Goal: Transaction & Acquisition: Purchase product/service

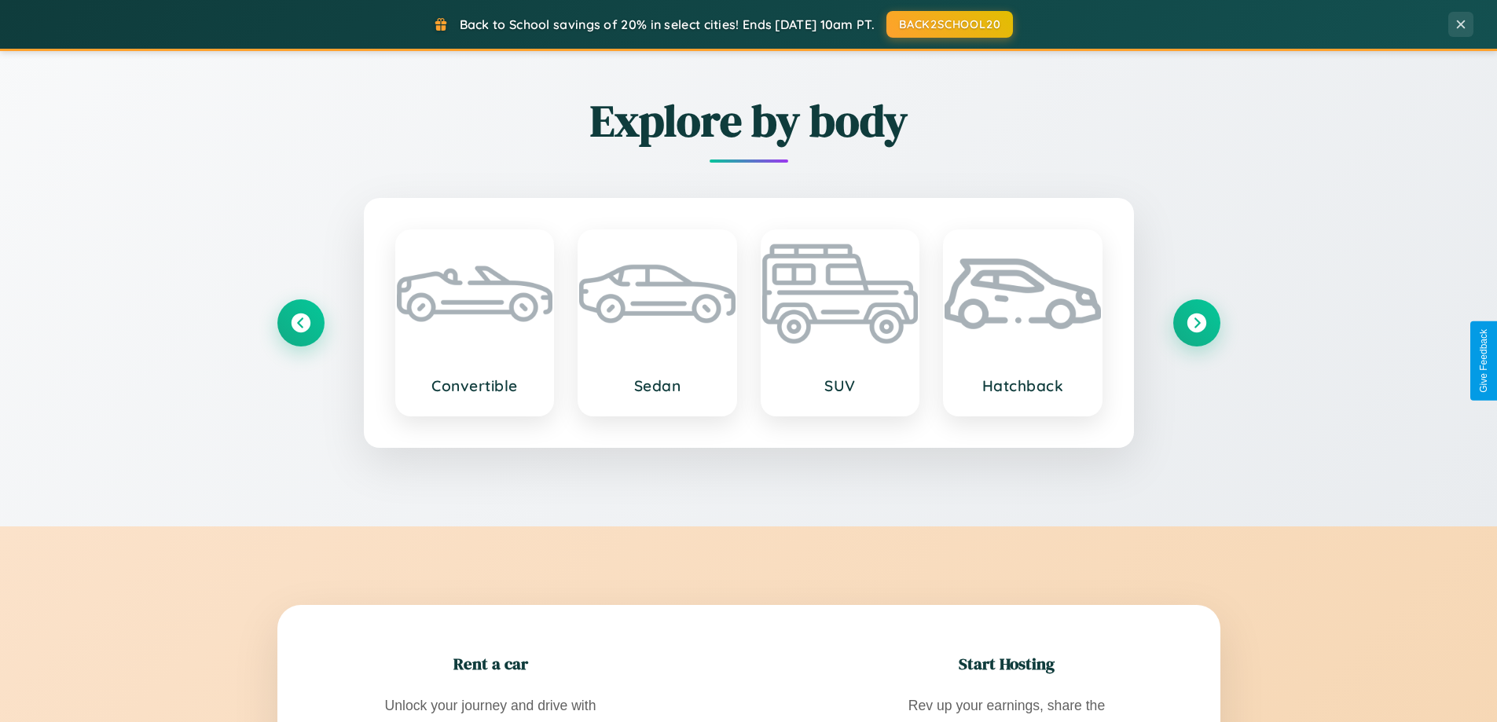
scroll to position [3023, 0]
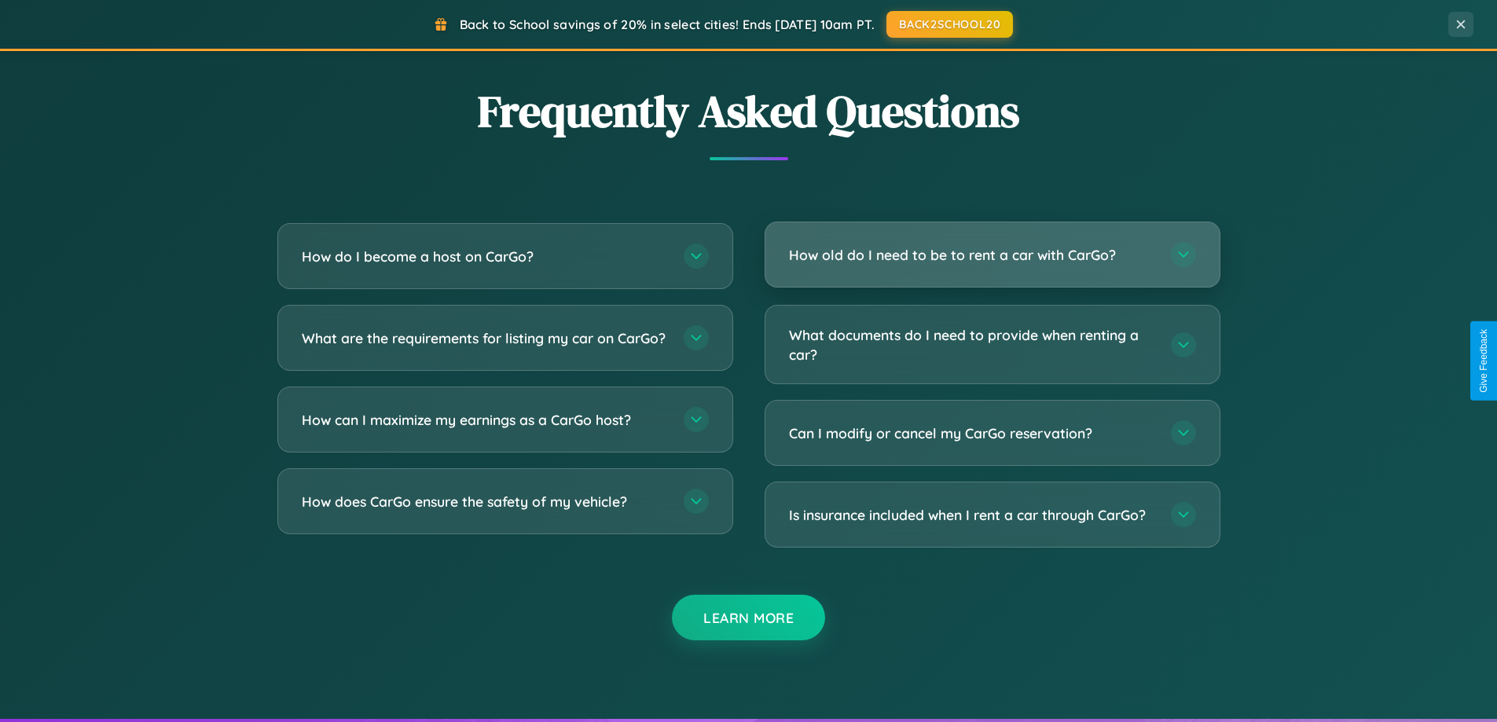
click at [991, 256] on h3 "How old do I need to be to rent a car with CarGo?" at bounding box center [972, 255] width 366 height 20
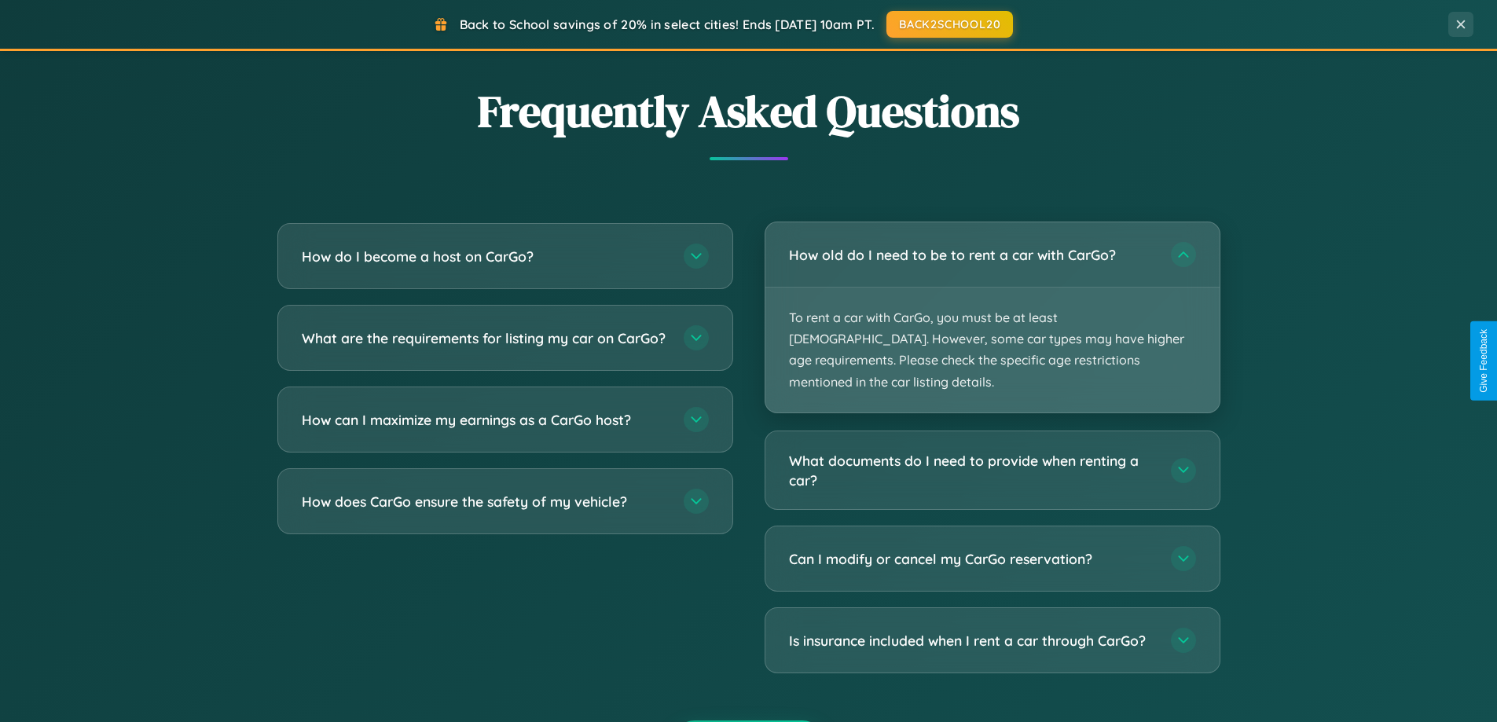
click at [991, 306] on p "To rent a car with CarGo, you must be at least 21 years old. However, some car …" at bounding box center [992, 350] width 454 height 125
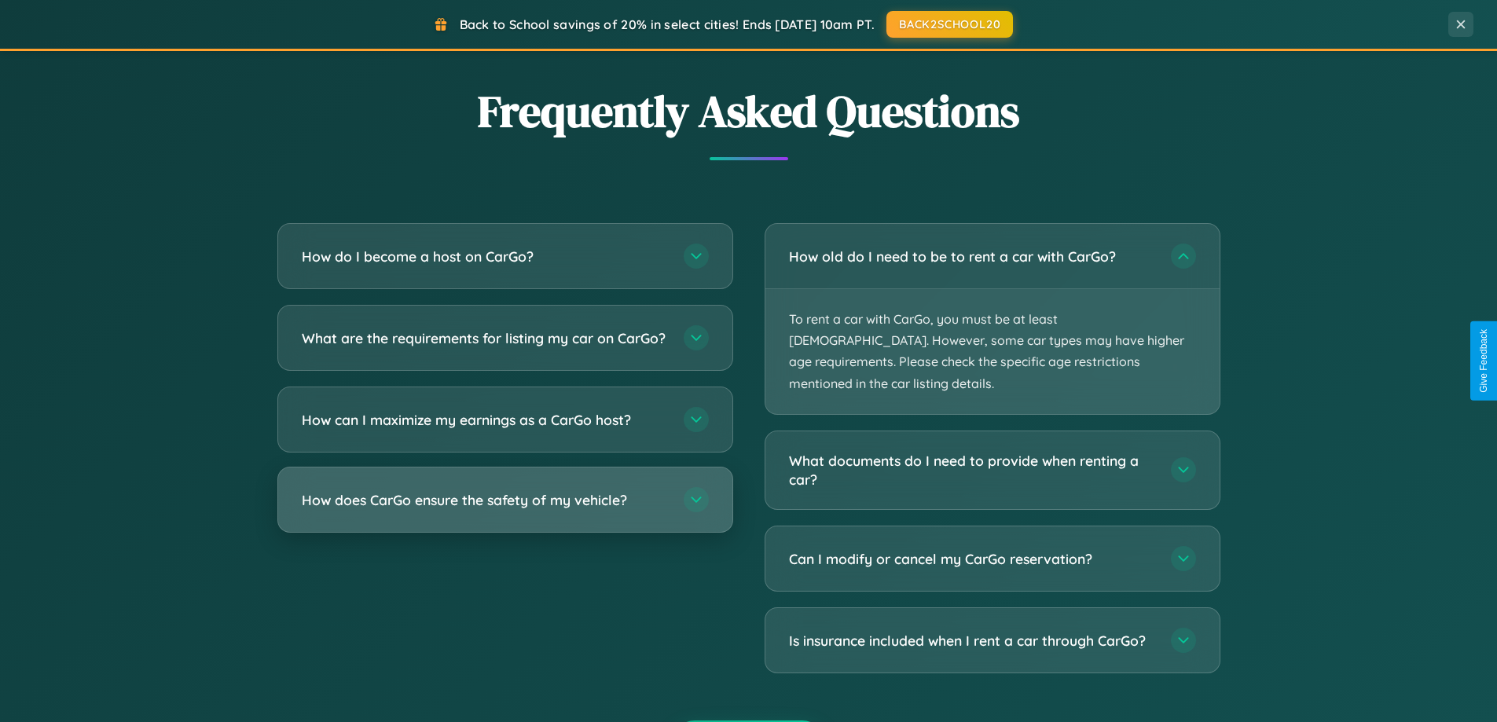
click at [504, 510] on h3 "How does CarGo ensure the safety of my vehicle?" at bounding box center [485, 500] width 366 height 20
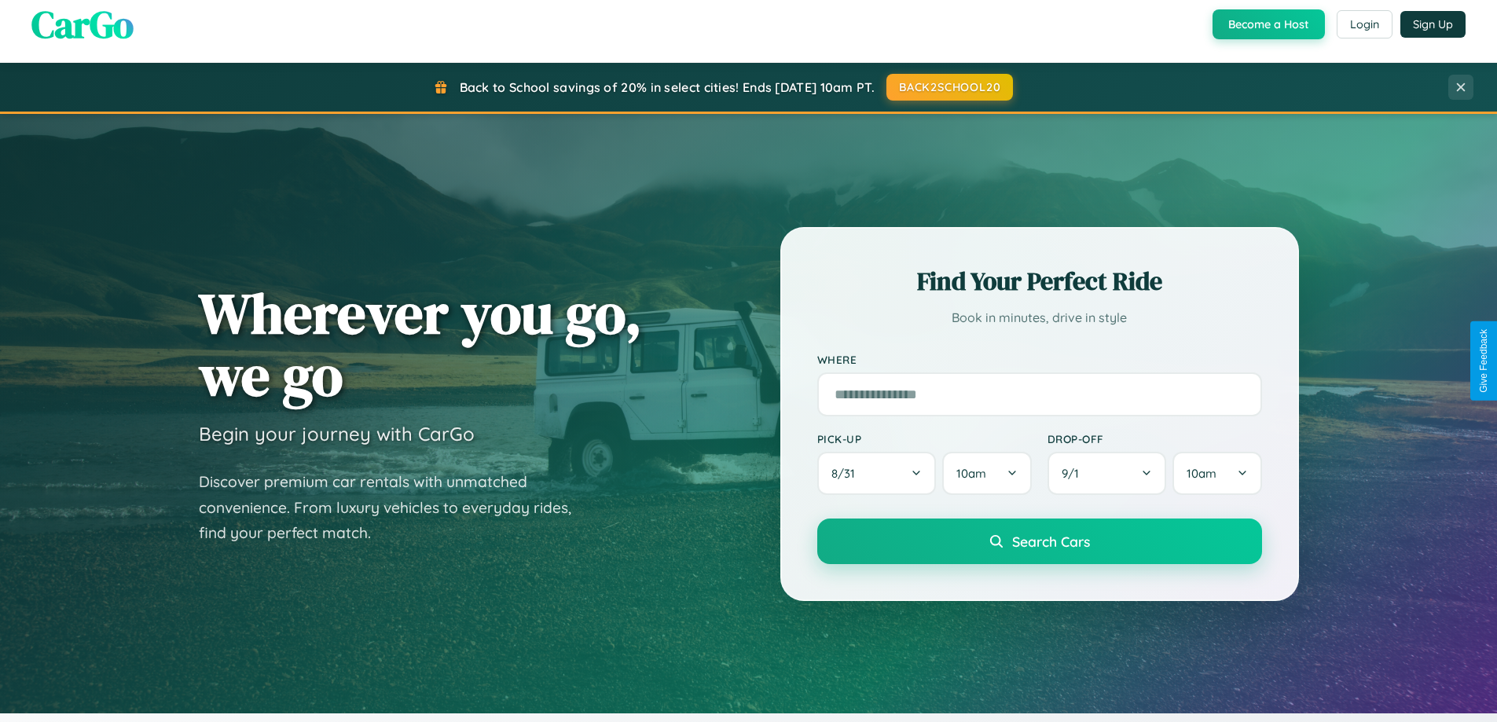
scroll to position [0, 0]
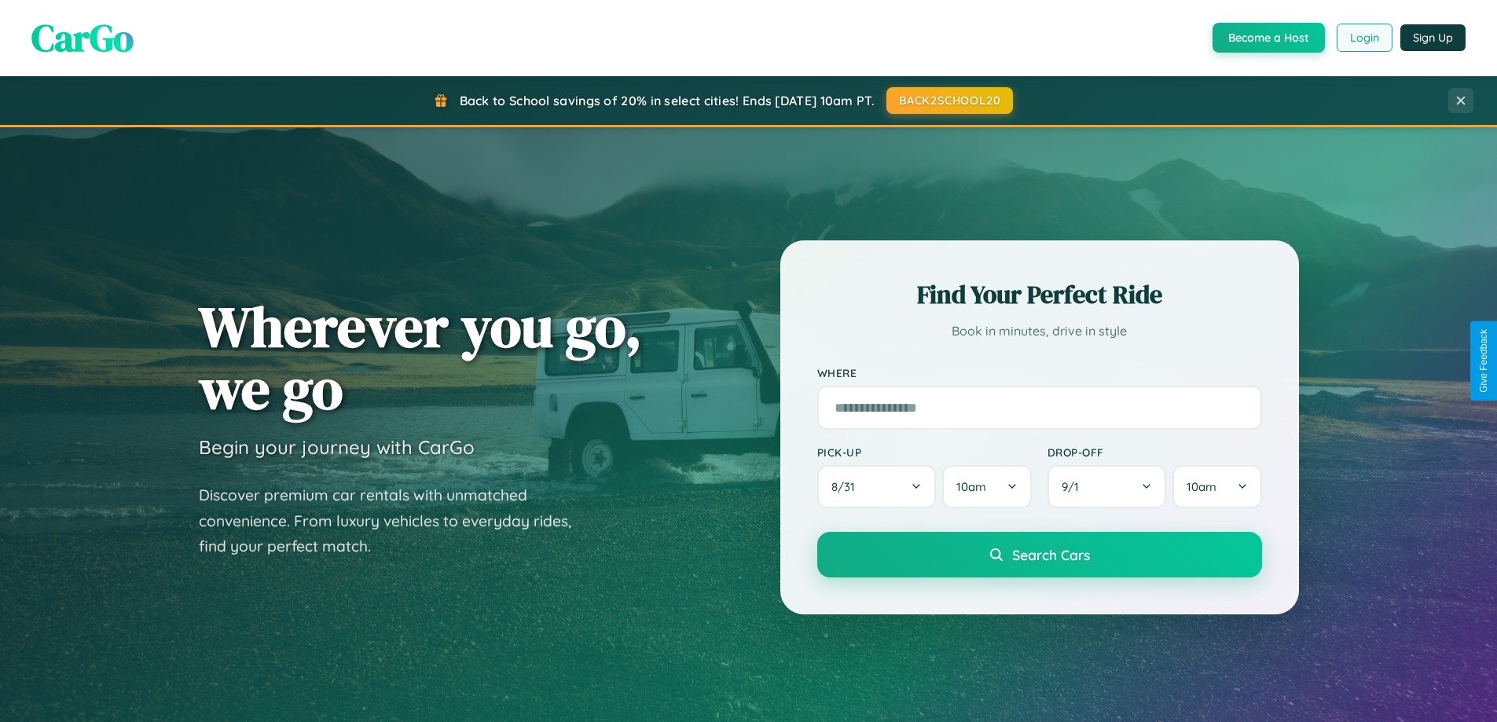
click at [1363, 38] on button "Login" at bounding box center [1364, 38] width 56 height 28
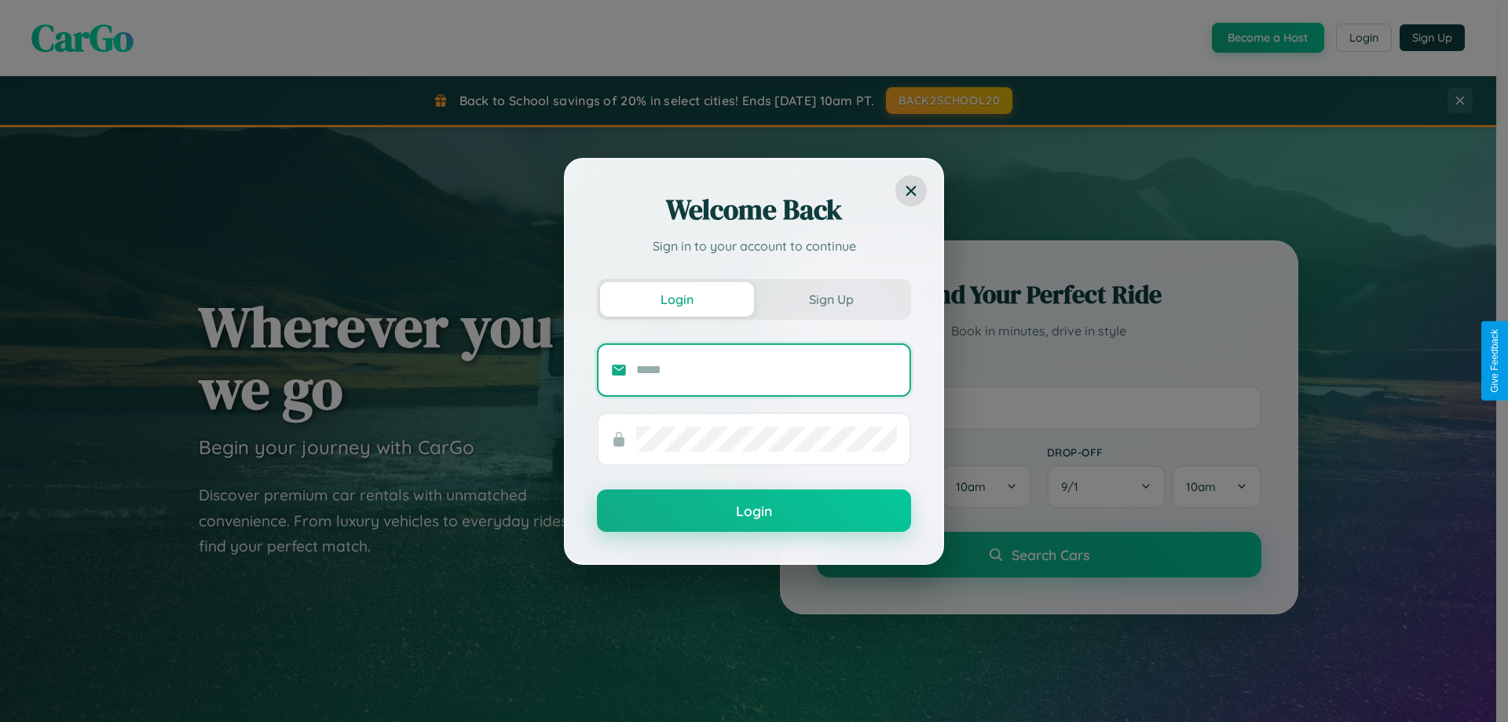
click at [767, 369] on input "text" at bounding box center [766, 369] width 261 height 25
type input "**********"
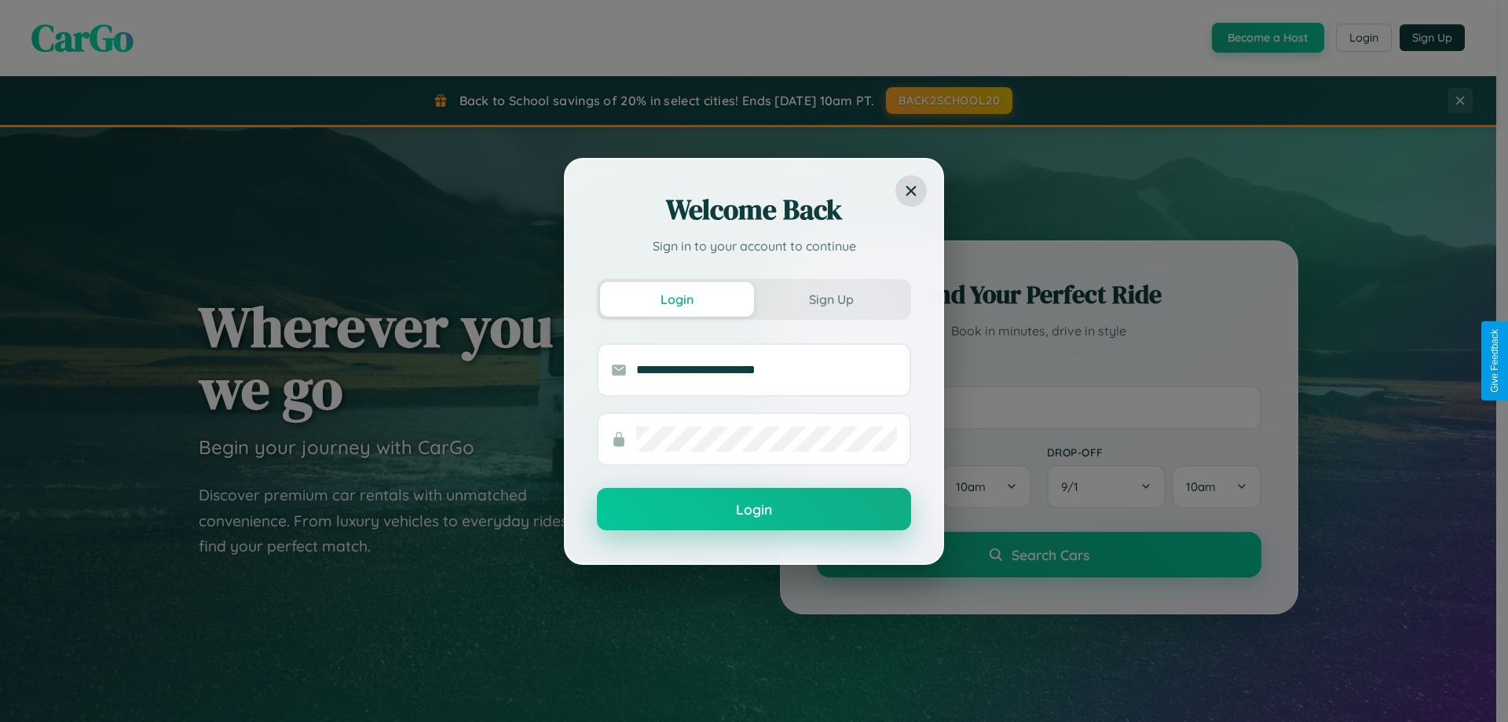
click at [754, 509] on button "Login" at bounding box center [754, 509] width 314 height 42
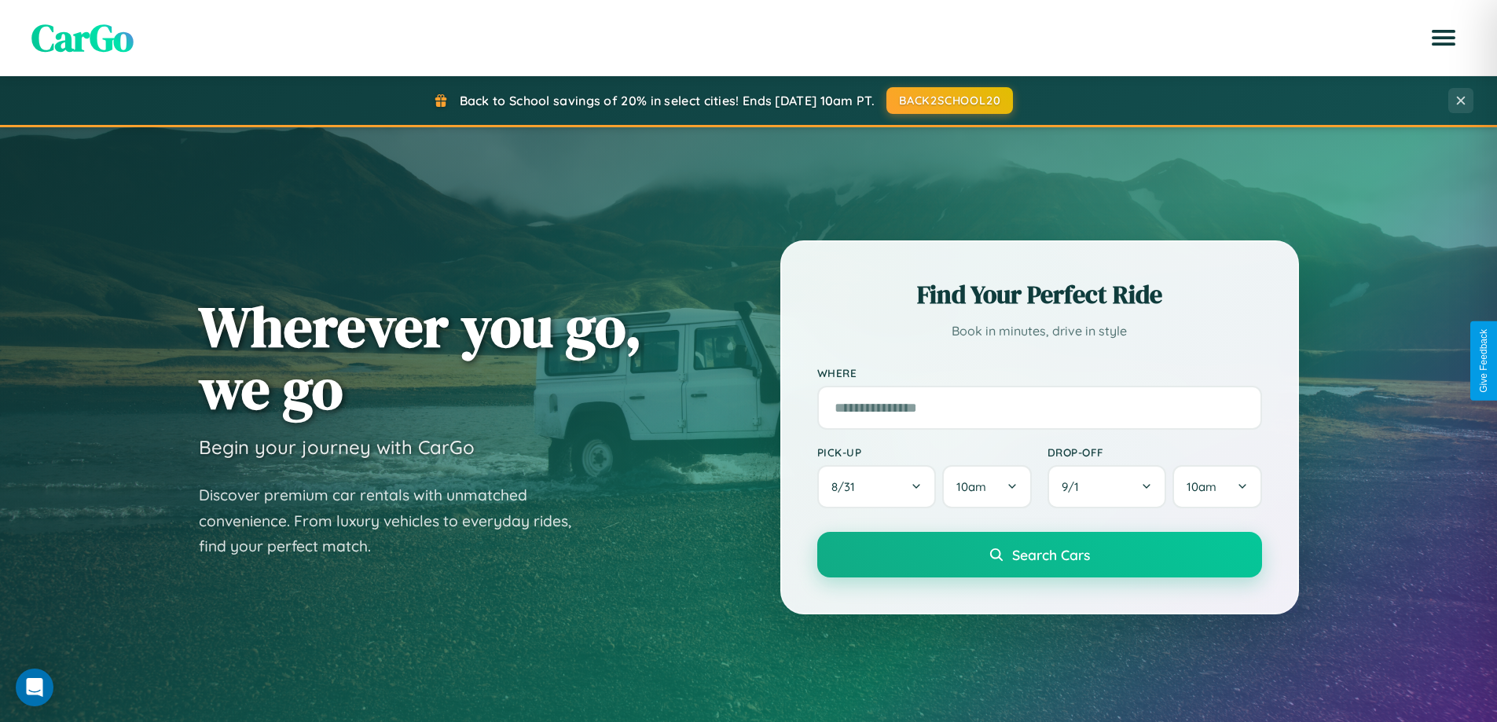
scroll to position [677, 0]
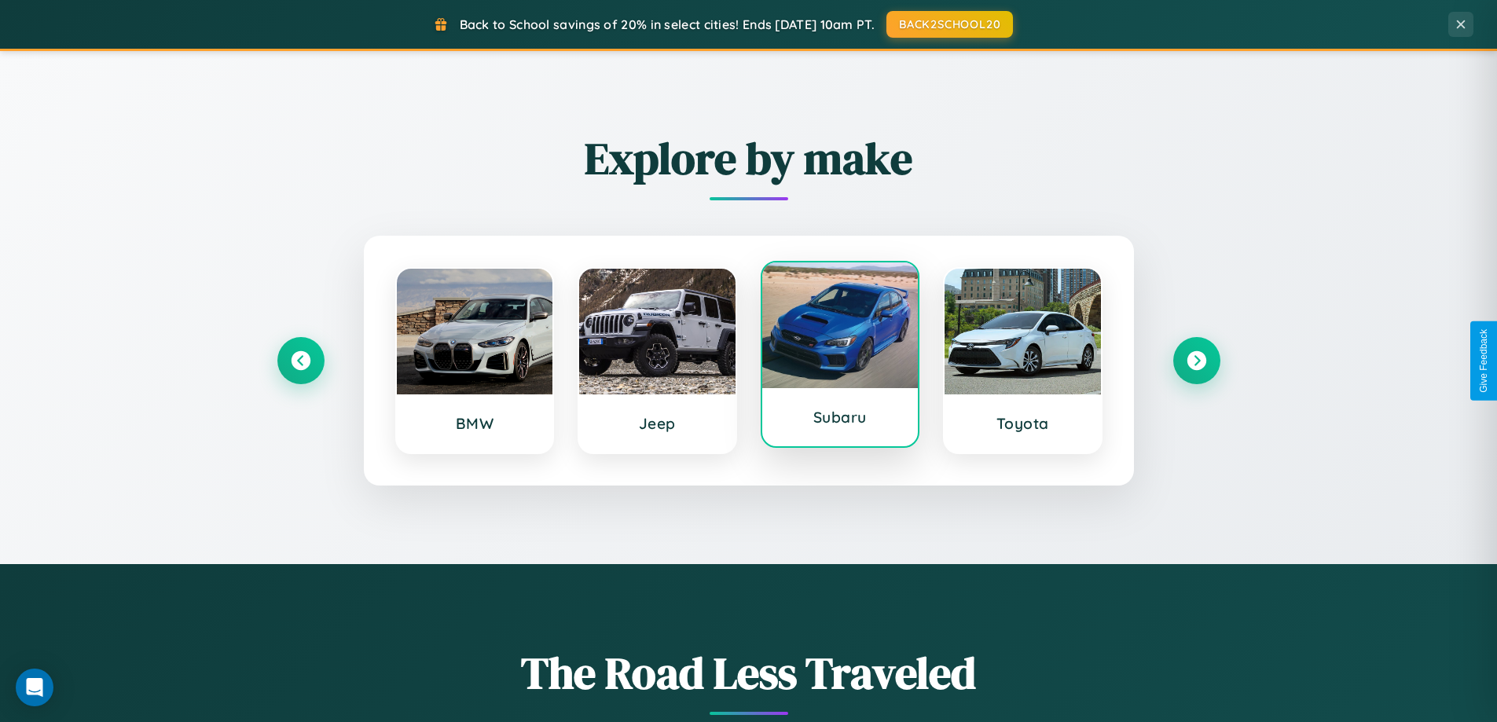
click at [839, 356] on div at bounding box center [840, 325] width 156 height 126
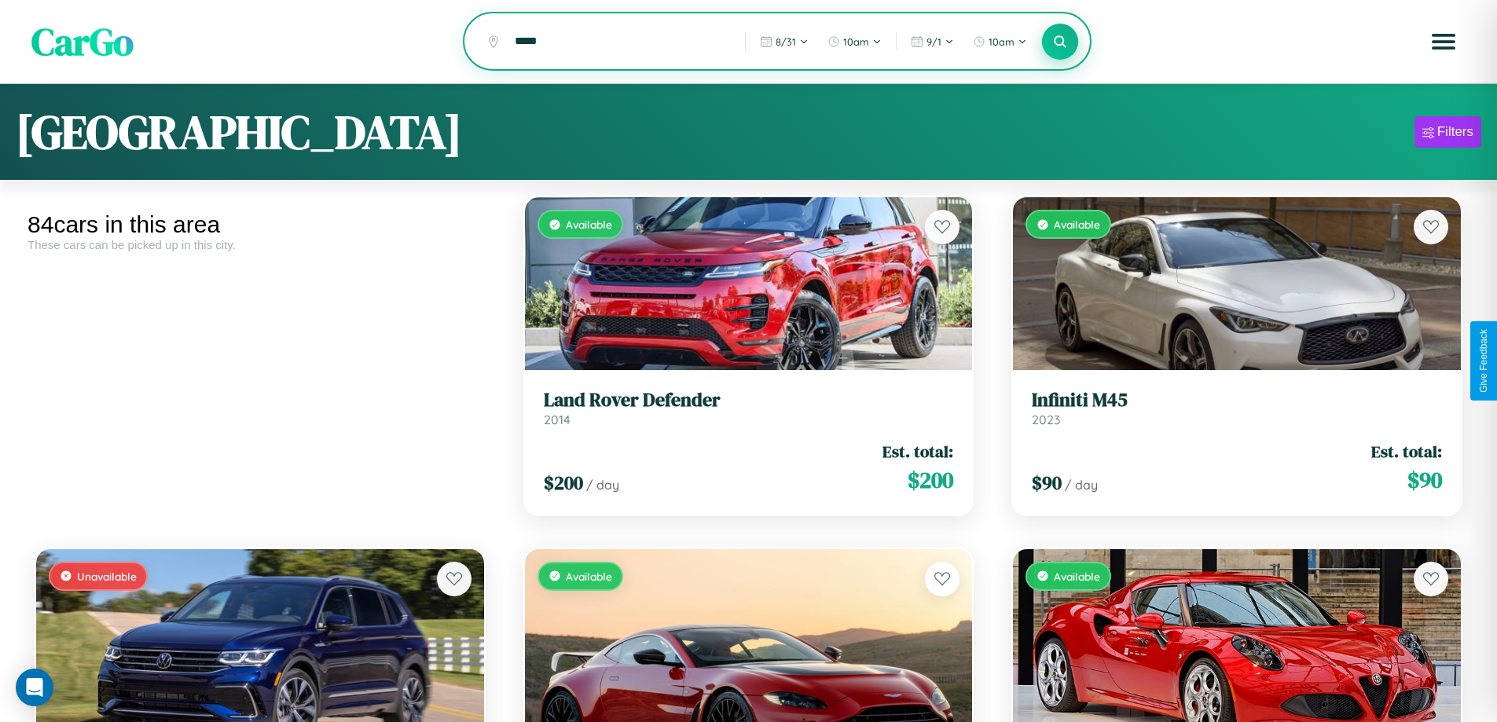
click at [1060, 42] on icon at bounding box center [1060, 41] width 15 height 15
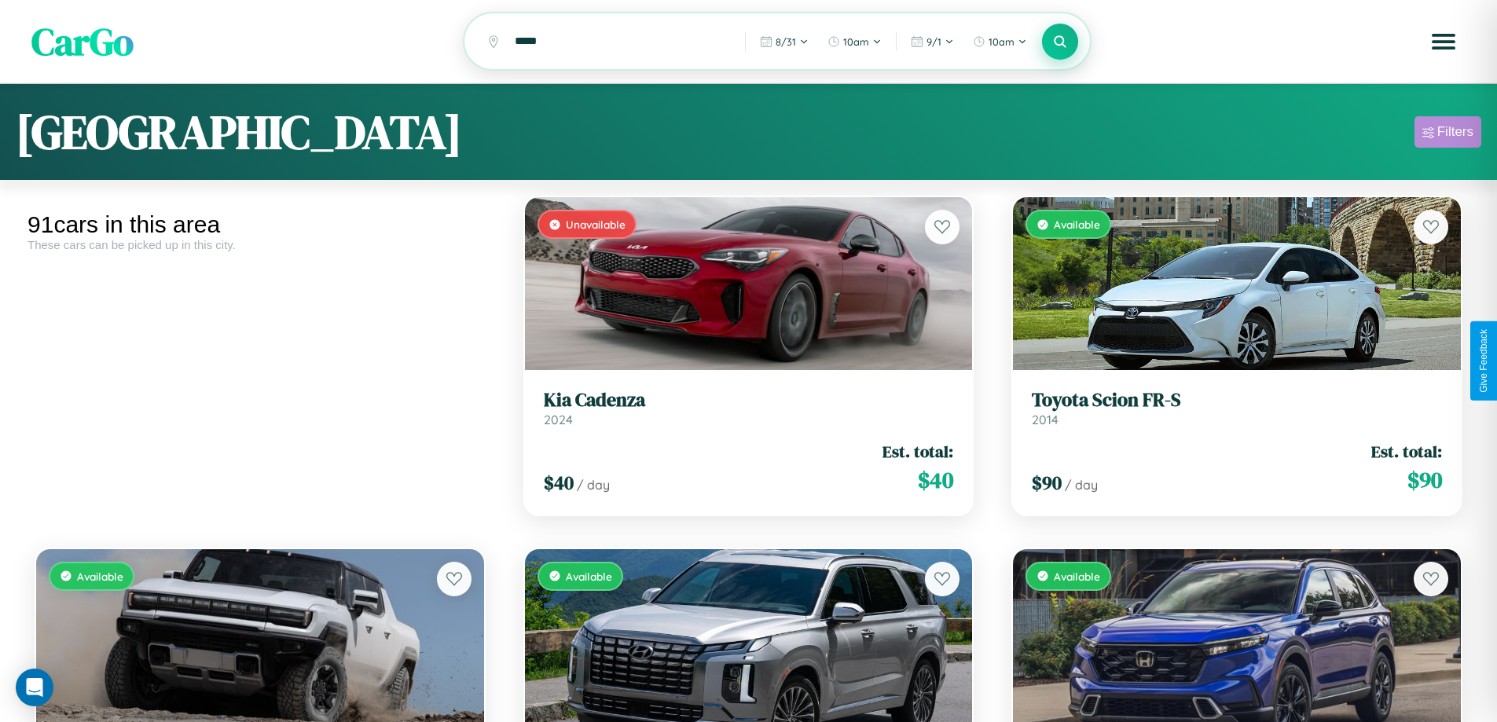
click at [1447, 134] on div "Filters" at bounding box center [1455, 132] width 36 height 16
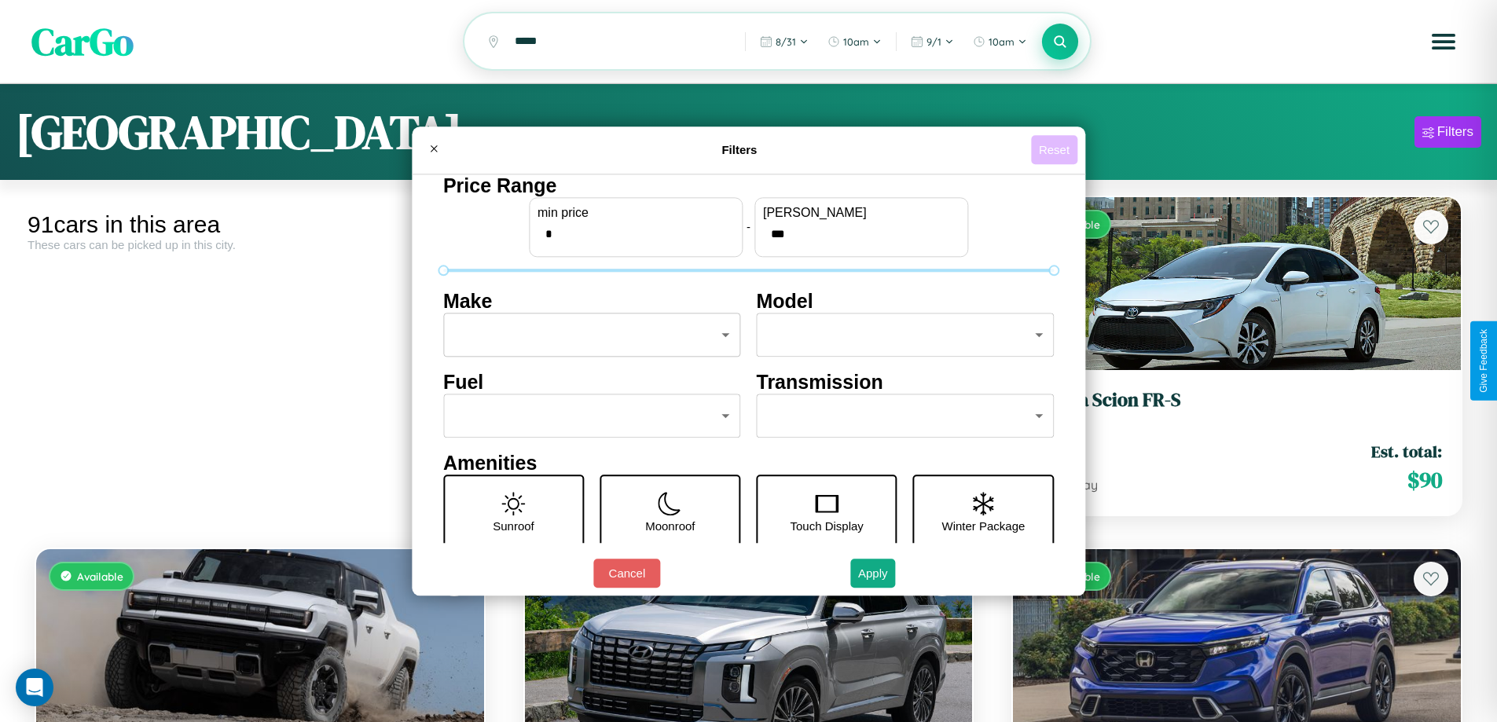
click at [1056, 149] on button "Reset" at bounding box center [1054, 149] width 46 height 29
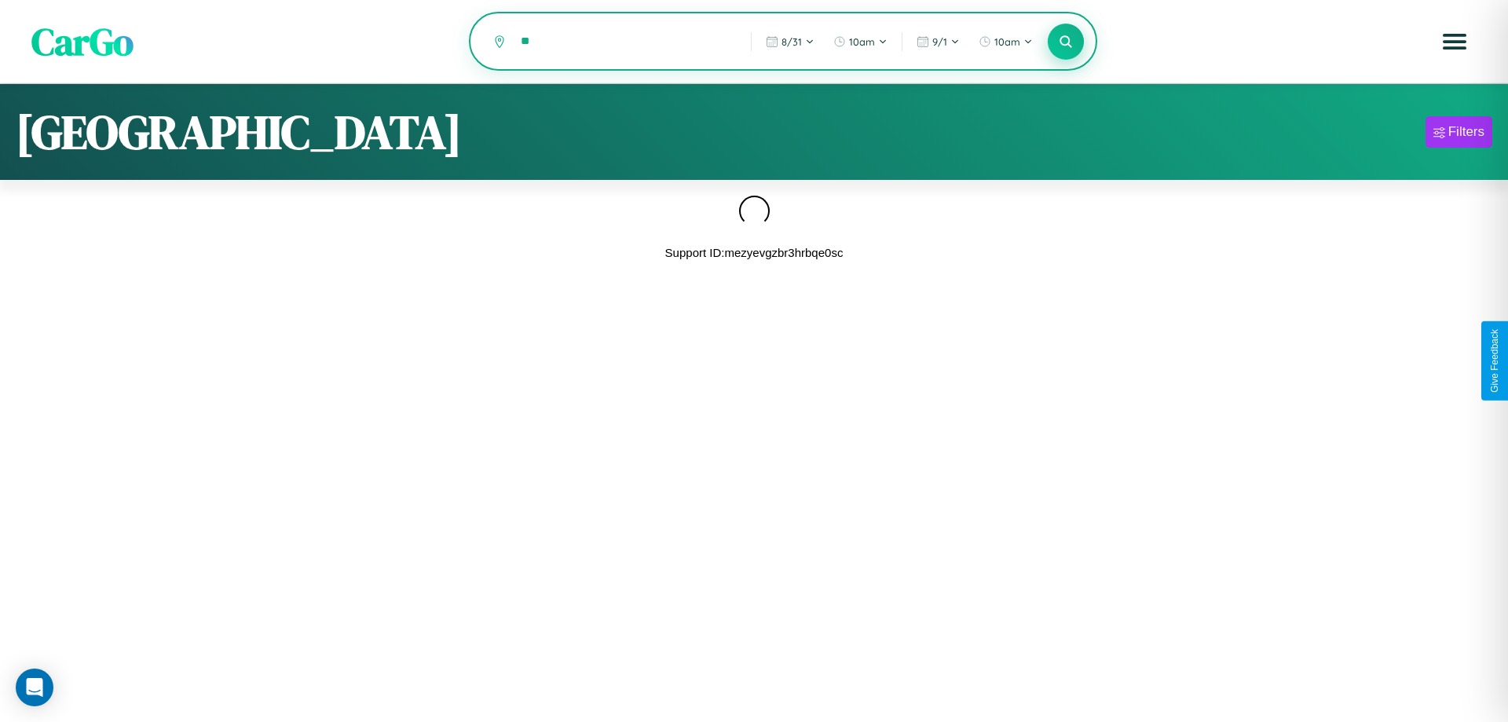
type input "*"
type input "*****"
click at [1066, 42] on icon at bounding box center [1065, 41] width 15 height 15
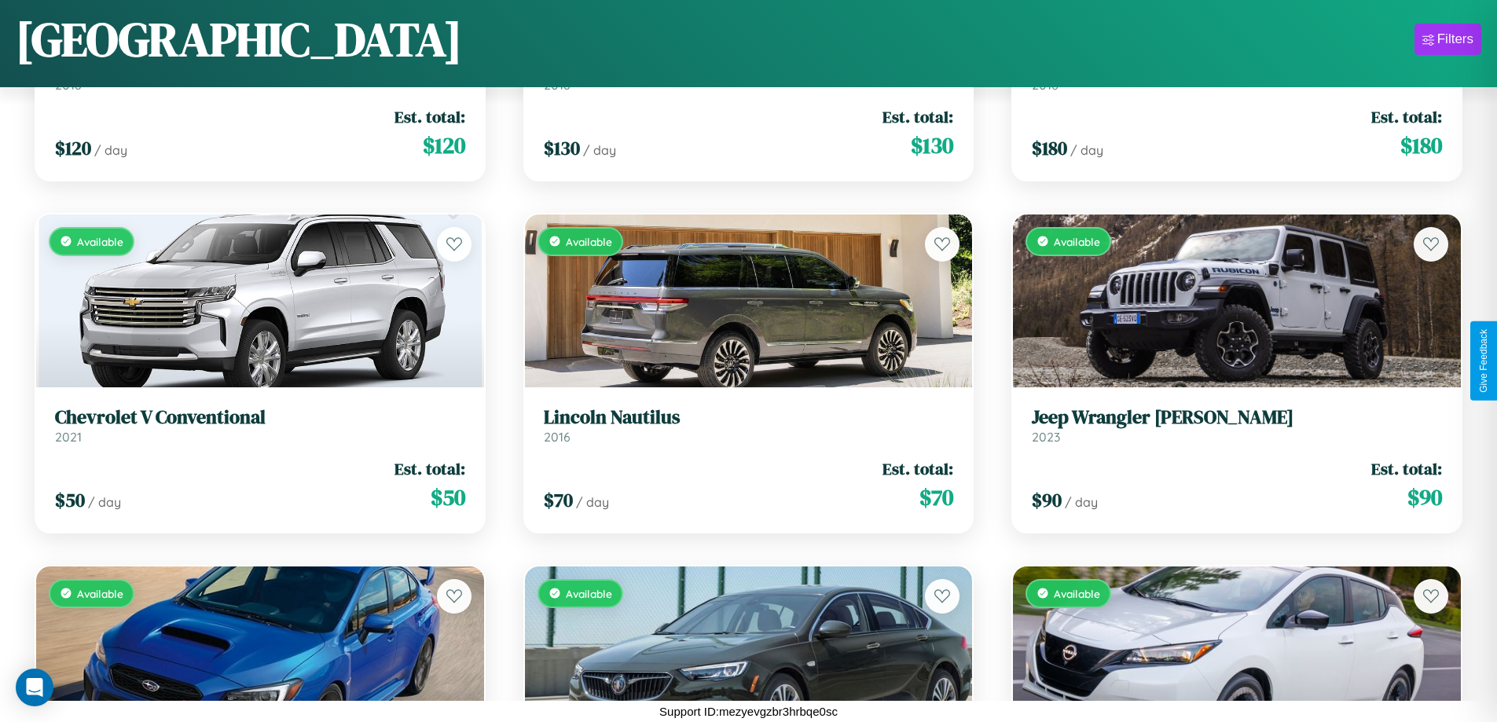
scroll to position [6201, 0]
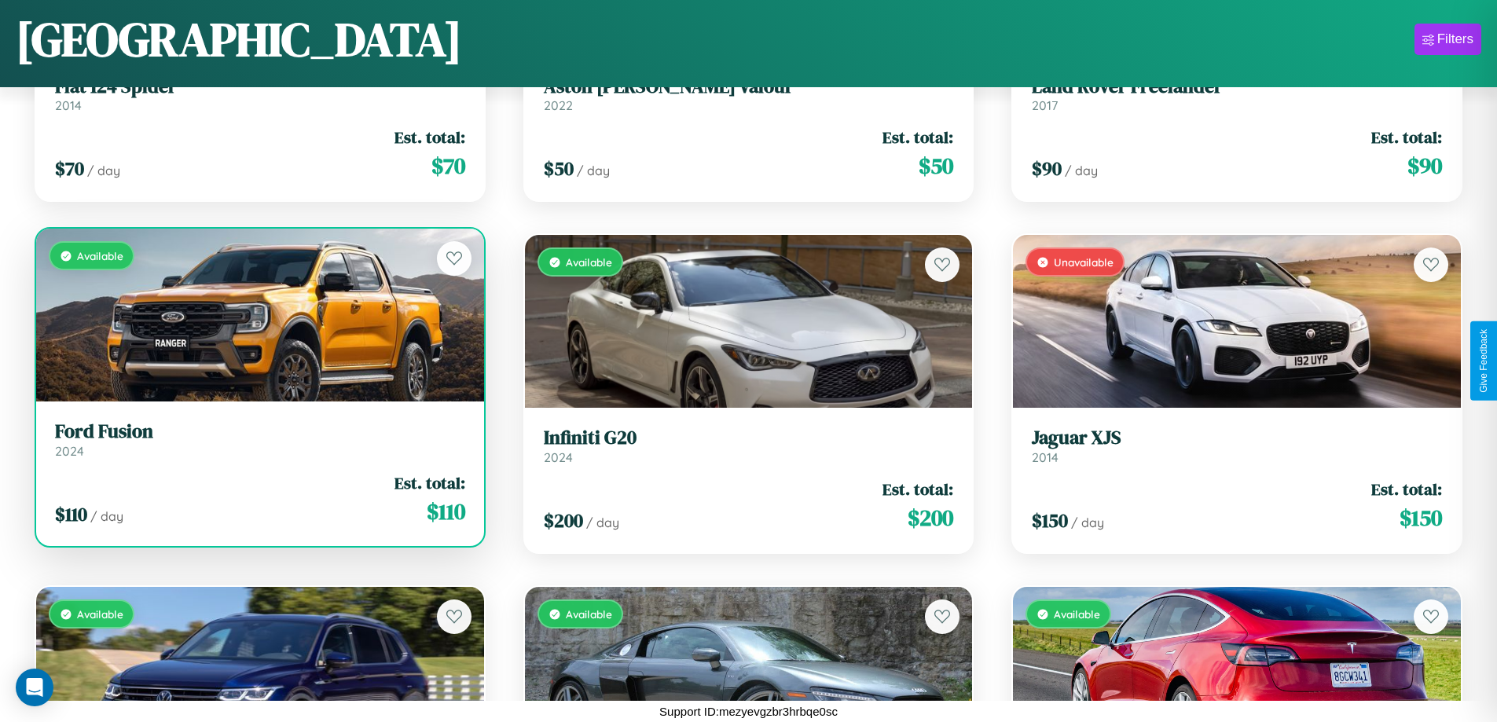
click at [258, 440] on h3 "Ford Fusion" at bounding box center [260, 431] width 410 height 23
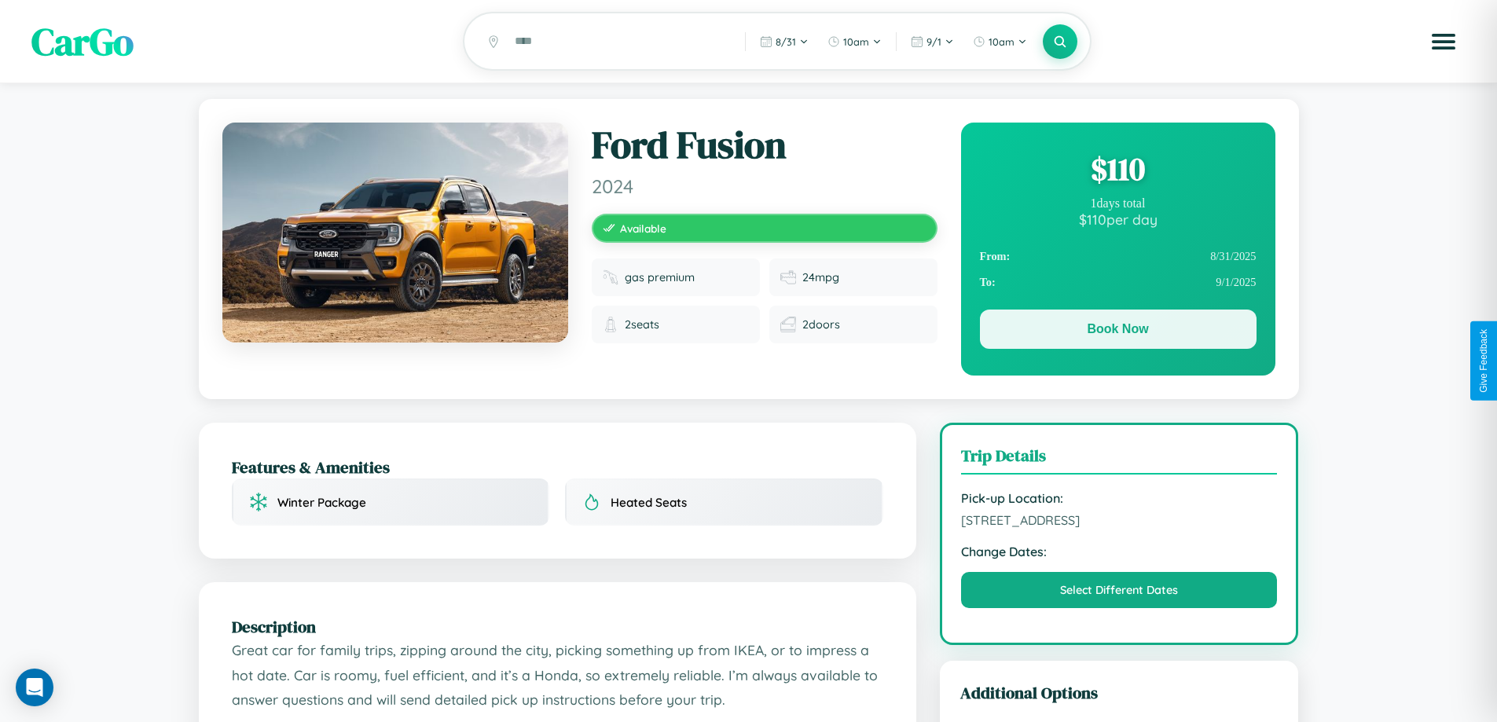
click at [1117, 333] on button "Book Now" at bounding box center [1118, 329] width 277 height 39
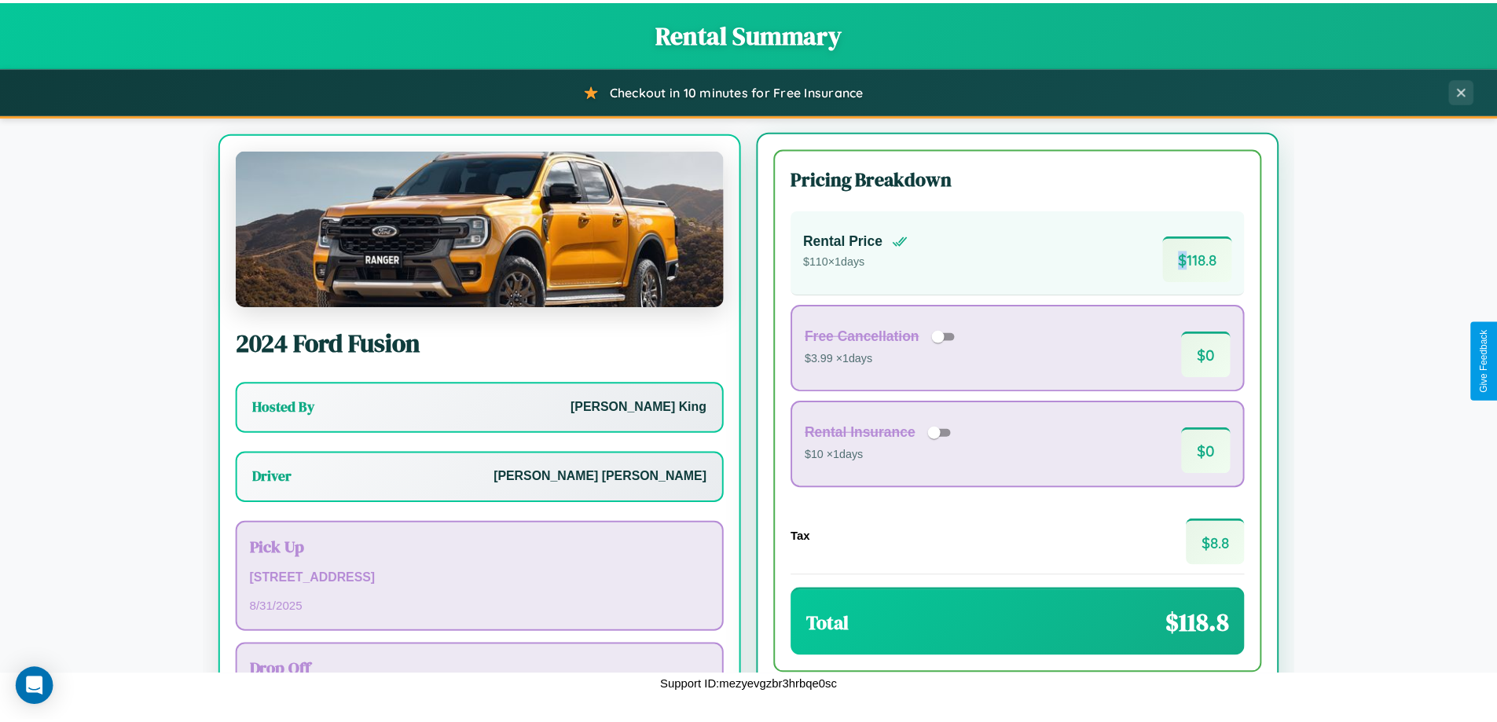
scroll to position [73, 0]
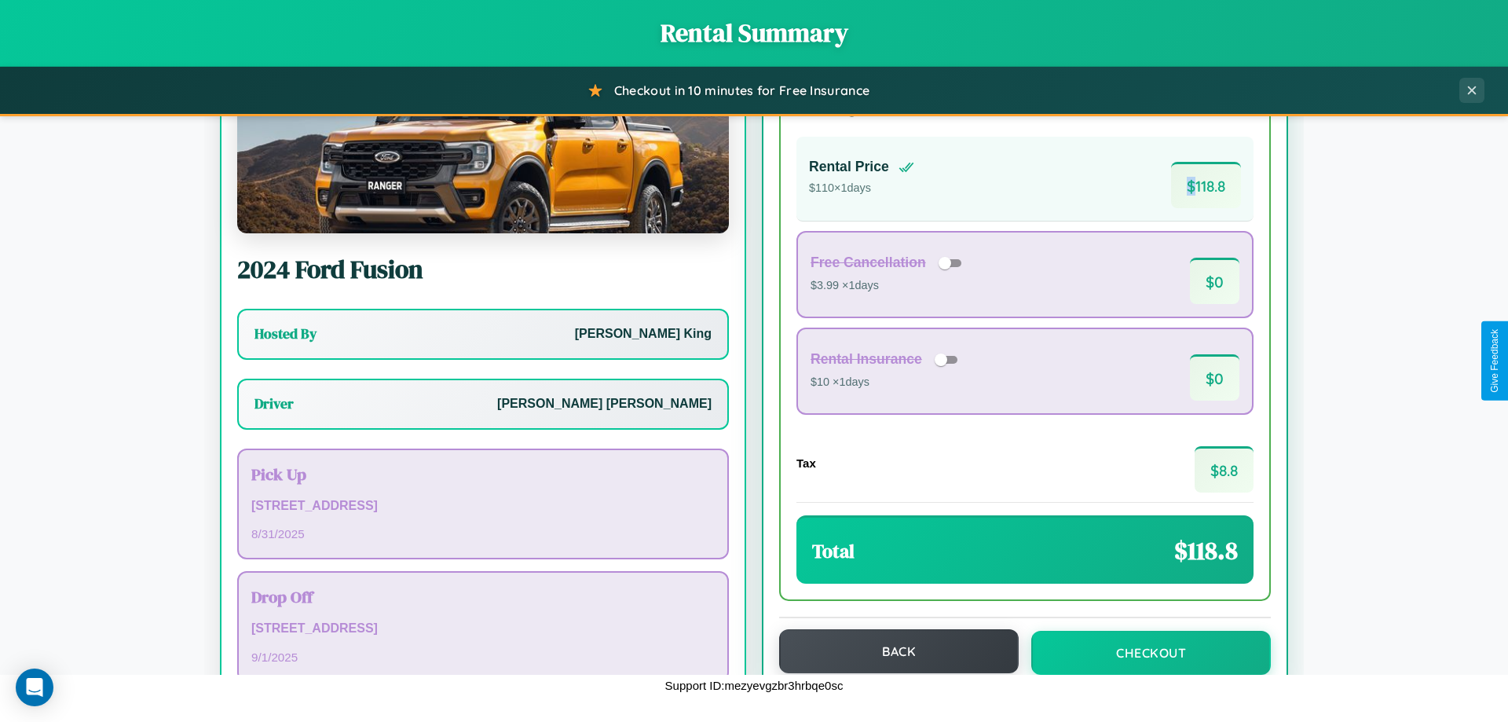
click at [892, 651] on button "Back" at bounding box center [899, 651] width 240 height 44
